Goal: Task Accomplishment & Management: Use online tool/utility

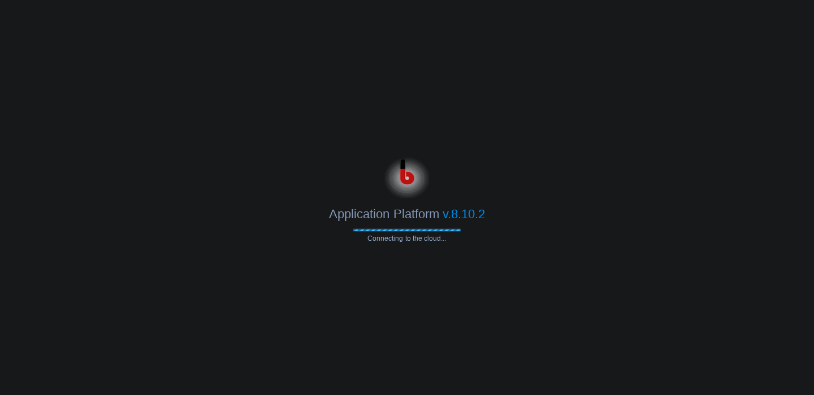
click at [530, 128] on body "Application Platform v.8.10.2 Connecting to the cloud..." at bounding box center [407, 197] width 814 height 395
click at [419, 68] on body "Application Platform v.8.10.2 Connecting to the cloud..." at bounding box center [407, 197] width 814 height 395
click at [283, 146] on body "Application Platform v.8.10.2 Connecting to the cloud..." at bounding box center [407, 197] width 814 height 395
click at [546, 140] on body "Application Platform v.8.10.2 Connecting to the cloud..." at bounding box center [407, 197] width 814 height 395
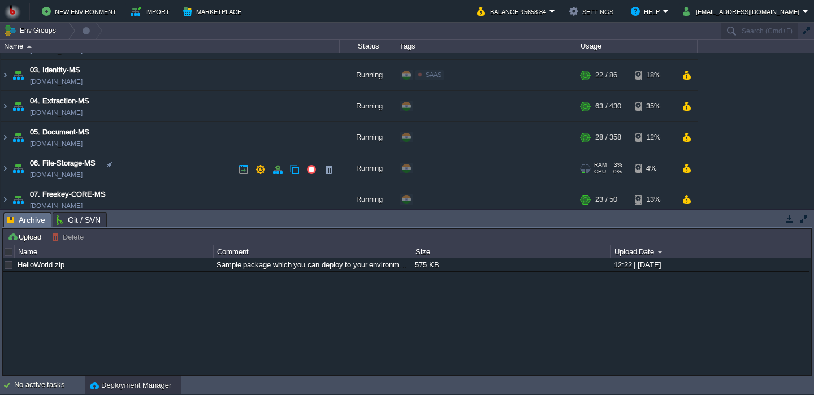
scroll to position [103, 0]
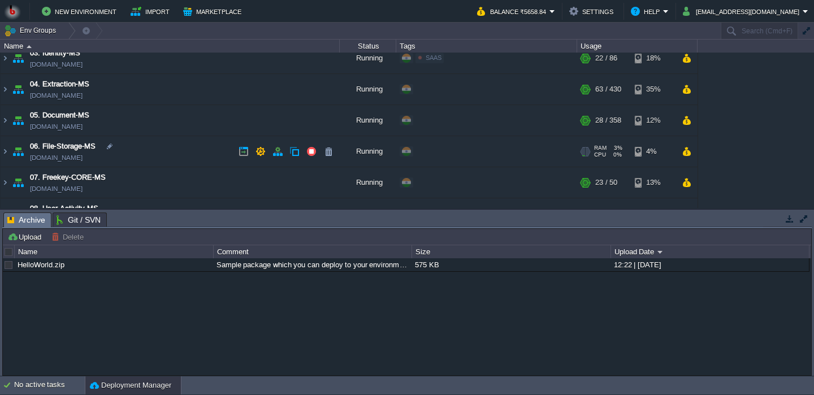
click at [182, 137] on td "06. File-Storage-MS [DOMAIN_NAME]" at bounding box center [170, 151] width 339 height 31
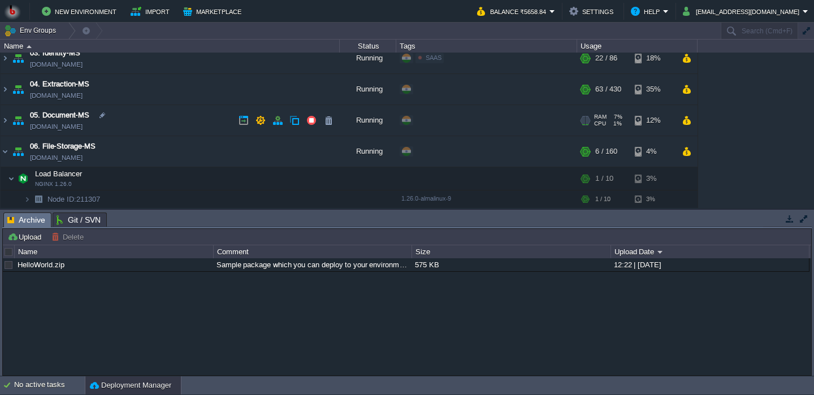
click at [166, 116] on td "05. Document-MS [DOMAIN_NAME]" at bounding box center [170, 120] width 339 height 31
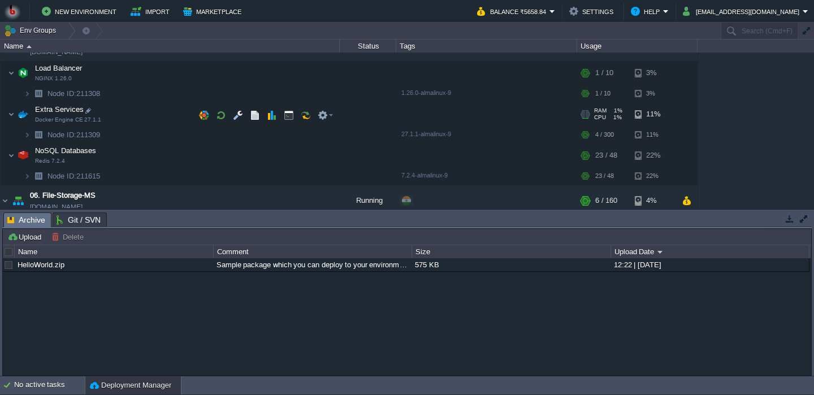
scroll to position [177, 0]
click at [236, 122] on td at bounding box center [237, 114] width 17 height 17
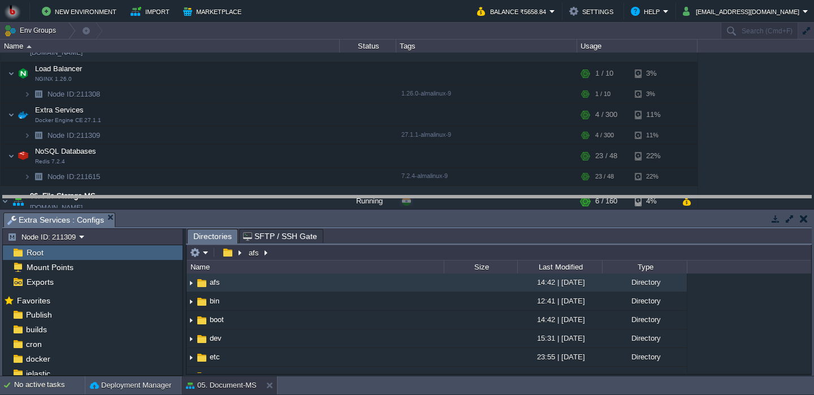
drag, startPoint x: 315, startPoint y: 224, endPoint x: 290, endPoint y: 163, distance: 66.6
click at [290, 162] on body "New Environment Import Marketplace Bonus ₹0.00 Upgrade Account Balance ₹5658.84…" at bounding box center [407, 197] width 814 height 395
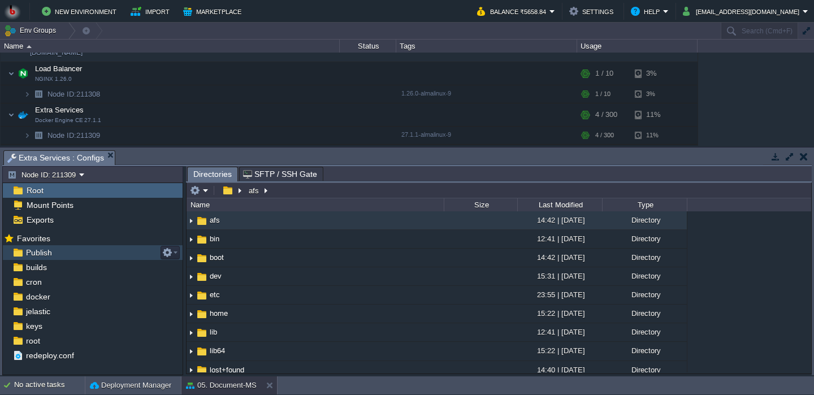
click at [88, 252] on div "Publish" at bounding box center [93, 252] width 180 height 15
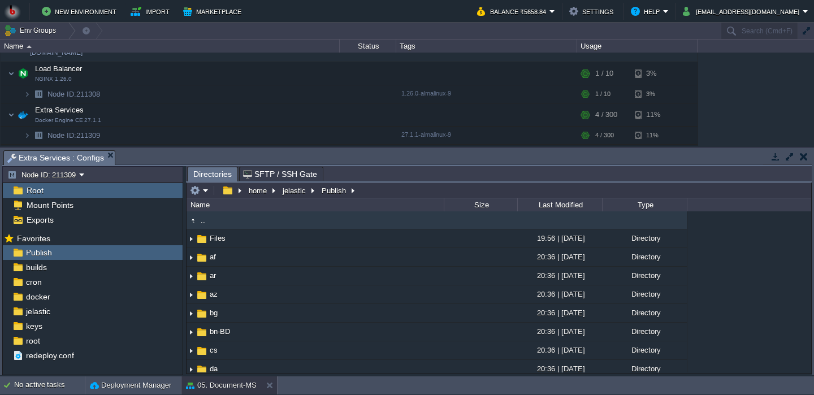
click at [199, 185] on div "home jelastic Publish" at bounding box center [273, 190] width 172 height 16
click at [199, 192] on button "button" at bounding box center [195, 190] width 10 height 10
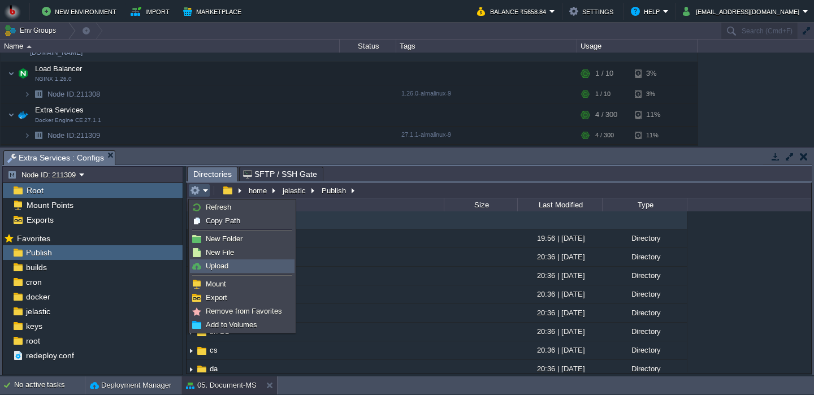
click at [210, 262] on span "Upload" at bounding box center [217, 266] width 23 height 8
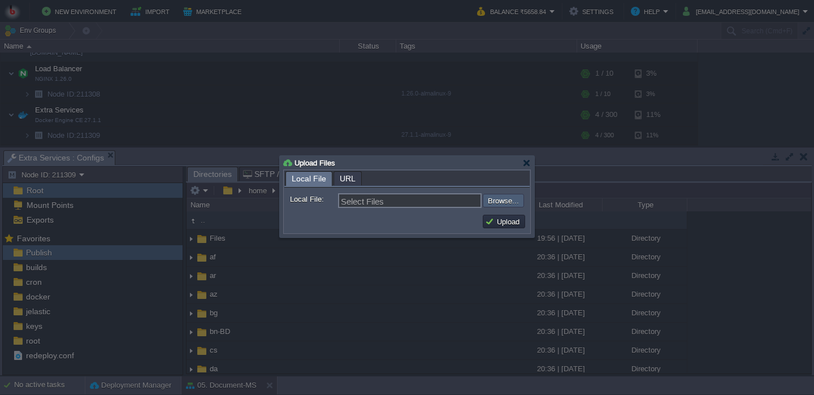
click at [506, 201] on input "file" at bounding box center [452, 201] width 143 height 14
type input "C:\fakepath\PdfGenerateMicroservice.dll"
type input "PdfGenerateMicroservice.dll"
click at [507, 221] on button "Upload" at bounding box center [504, 221] width 38 height 10
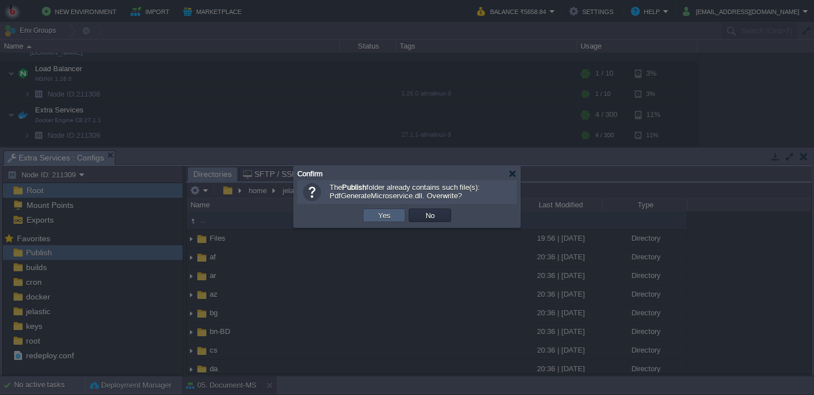
click at [398, 215] on td "Yes" at bounding box center [384, 215] width 42 height 14
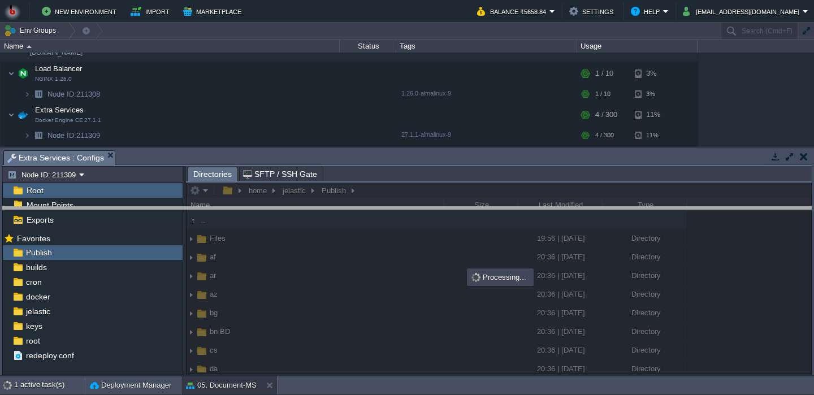
drag, startPoint x: 500, startPoint y: 152, endPoint x: 493, endPoint y: 216, distance: 64.3
click at [493, 218] on body "New Environment Import Marketplace Bonus ₹0.00 Upgrade Account Balance ₹5658.84…" at bounding box center [407, 197] width 814 height 395
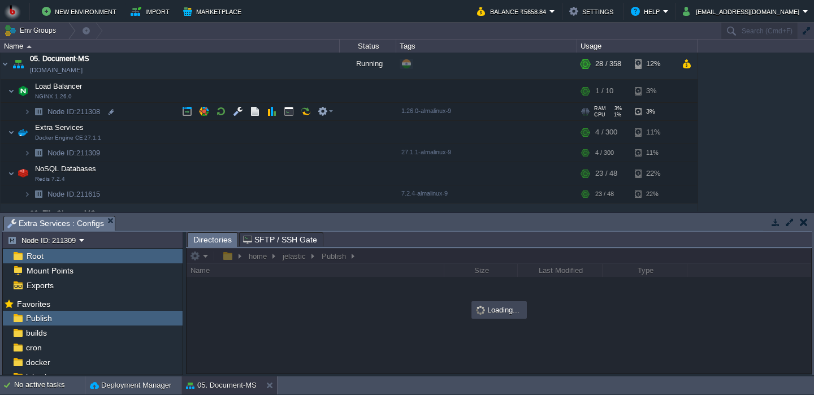
scroll to position [162, 0]
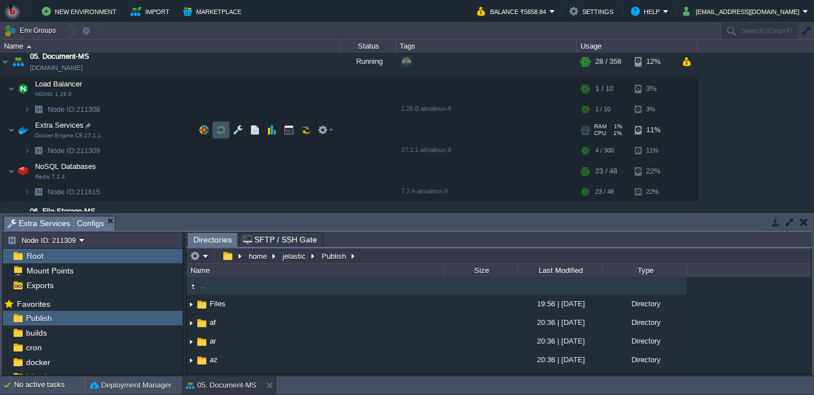
click at [224, 131] on button "button" at bounding box center [221, 130] width 10 height 10
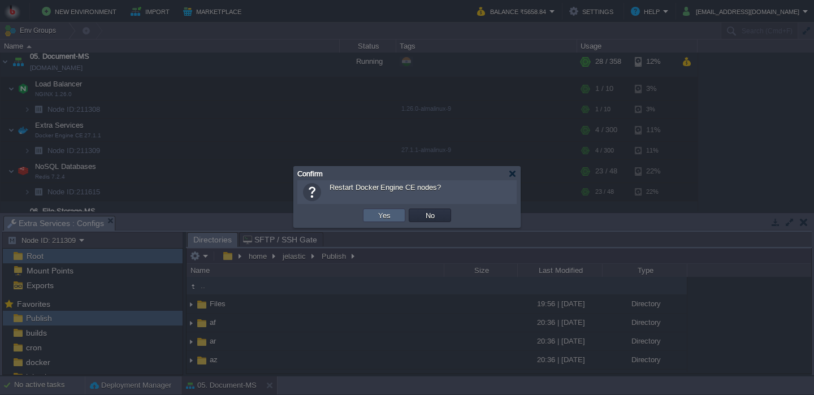
click at [384, 213] on button "Yes" at bounding box center [384, 215] width 19 height 10
